Goal: Learn about a topic

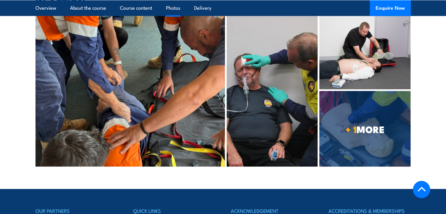
scroll to position [1177, 0]
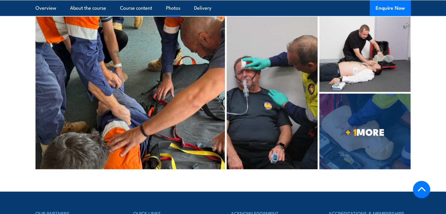
click at [355, 73] on img at bounding box center [364, 54] width 91 height 75
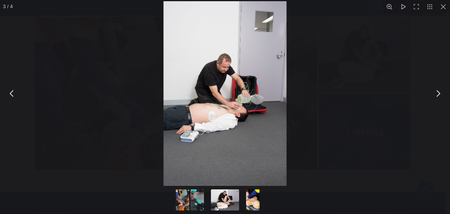
click at [316, 129] on div "You can close this modal content with the ESC key" at bounding box center [225, 93] width 450 height 187
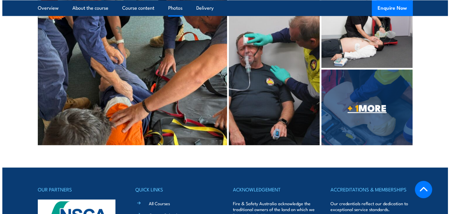
scroll to position [1202, 0]
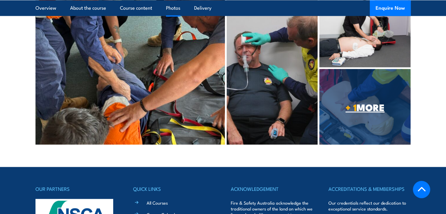
click at [388, 132] on link "+ 1 MORE" at bounding box center [364, 106] width 91 height 75
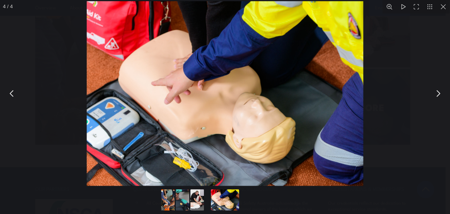
click at [394, 147] on div "You can close this modal content with the ESC key" at bounding box center [225, 93] width 450 height 187
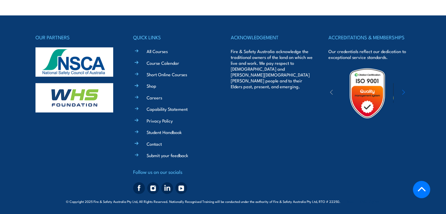
scroll to position [1358, 0]
click at [186, 188] on img at bounding box center [181, 188] width 12 height 12
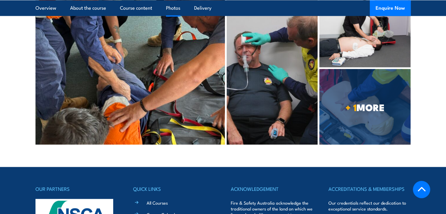
scroll to position [1177, 0]
